Goal: Book appointment/travel/reservation

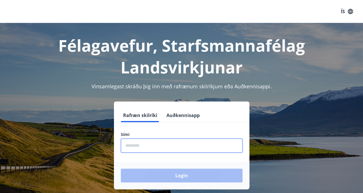
click at [148, 151] on input "phone" at bounding box center [182, 146] width 122 height 14
type input "********"
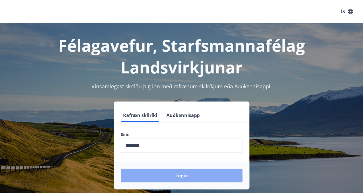
click at [183, 175] on button "Login" at bounding box center [182, 176] width 122 height 14
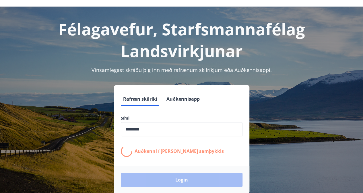
scroll to position [21, 0]
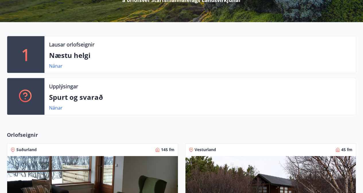
scroll to position [76, 0]
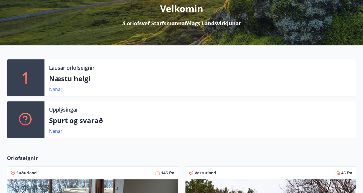
click at [57, 88] on link "Nánar" at bounding box center [55, 89] width 13 height 6
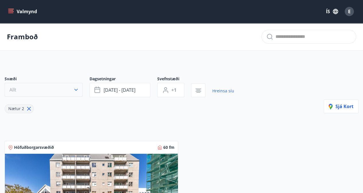
click at [75, 91] on icon "button" at bounding box center [76, 90] width 6 height 6
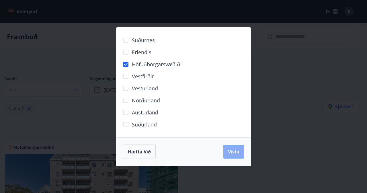
click at [237, 154] on span "Vista" at bounding box center [233, 152] width 11 height 6
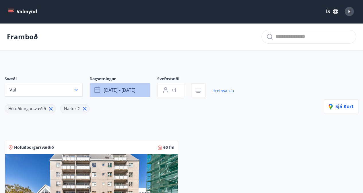
click at [138, 92] on button "sep 12 - sep 15" at bounding box center [120, 90] width 61 height 14
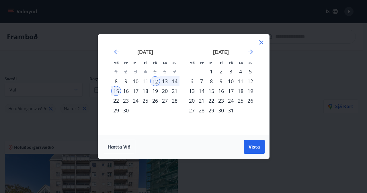
click at [148, 82] on div "11" at bounding box center [146, 81] width 10 height 10
click at [175, 85] on div "14" at bounding box center [175, 81] width 10 height 10
click at [257, 142] on button "Vista" at bounding box center [254, 147] width 21 height 14
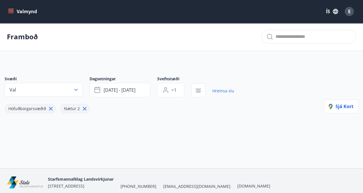
click at [83, 109] on icon at bounding box center [85, 109] width 4 height 4
type input "*"
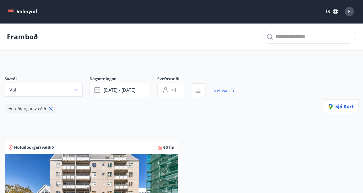
click at [106, 162] on img at bounding box center [91, 190] width 173 height 72
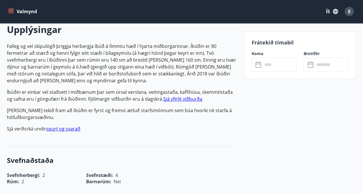
scroll to position [122, 0]
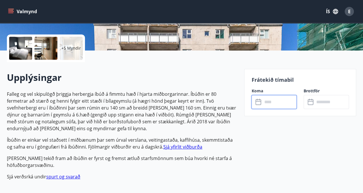
click at [282, 104] on input "text" at bounding box center [279, 102] width 34 height 14
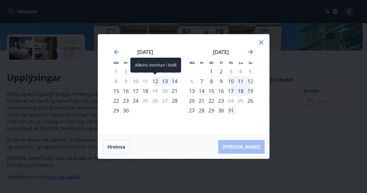
click at [157, 82] on div "12" at bounding box center [155, 81] width 10 height 10
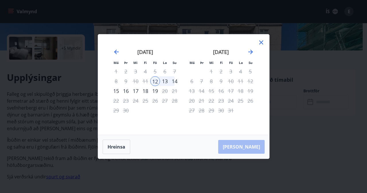
click at [175, 82] on div "14" at bounding box center [175, 81] width 10 height 10
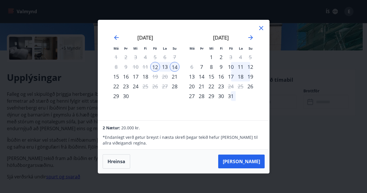
click at [261, 30] on icon at bounding box center [261, 28] width 7 height 7
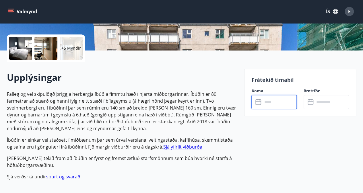
scroll to position [0, 0]
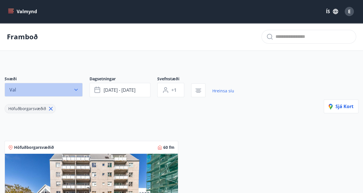
click at [79, 89] on icon "button" at bounding box center [76, 90] width 6 height 6
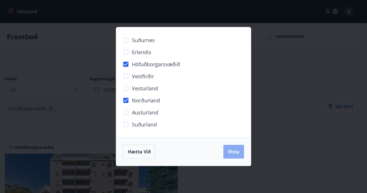
click at [234, 154] on span "Vista" at bounding box center [233, 152] width 11 height 6
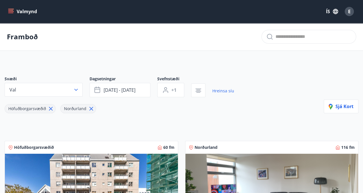
click at [51, 110] on icon at bounding box center [51, 109] width 6 height 6
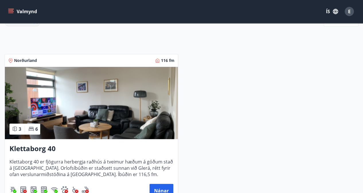
scroll to position [87, 0]
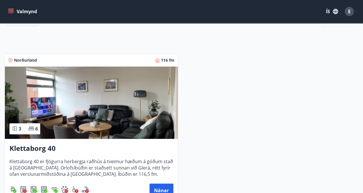
click at [76, 70] on img at bounding box center [91, 103] width 173 height 72
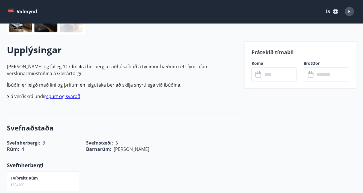
scroll to position [160, 0]
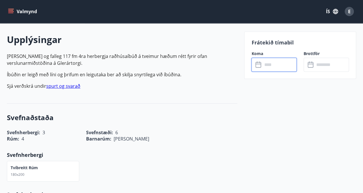
click at [268, 63] on input "text" at bounding box center [279, 65] width 34 height 14
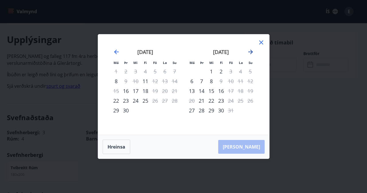
click at [251, 51] on icon "Move forward to switch to the next month." at bounding box center [250, 52] width 7 height 7
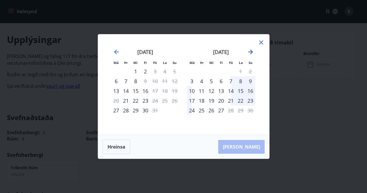
click at [251, 51] on icon "Move forward to switch to the next month." at bounding box center [250, 52] width 7 height 7
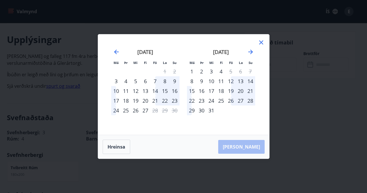
click at [261, 42] on icon at bounding box center [262, 42] width 4 height 4
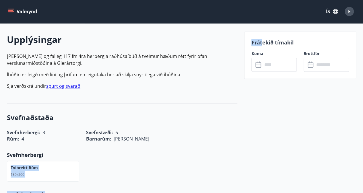
drag, startPoint x: 261, startPoint y: 42, endPoint x: 189, endPoint y: 204, distance: 177.2
